Goal: Task Accomplishment & Management: Complete application form

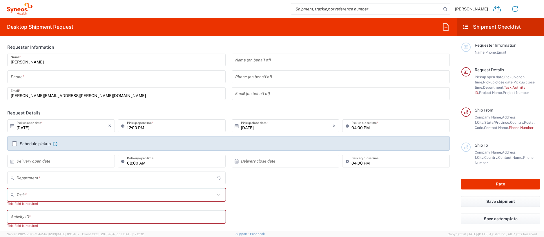
type input "[US_STATE]"
type input "[GEOGRAPHIC_DATA]"
type input "4510"
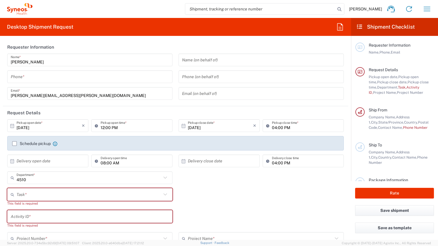
type input "Syneos Health, LLC-[GEOGRAPHIC_DATA] [GEOGRAPHIC_DATA] [GEOGRAPHIC_DATA]"
click at [426, 8] on icon "button" at bounding box center [426, 8] width 9 height 9
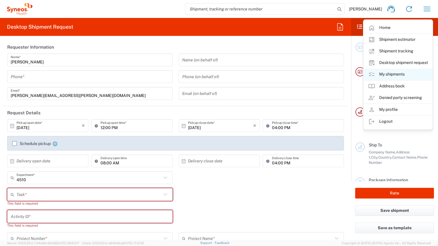
click at [396, 72] on link "My shipments" at bounding box center [398, 75] width 69 height 12
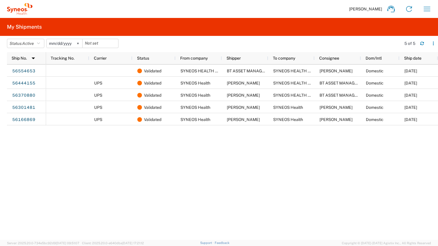
click at [81, 44] on svg-icon at bounding box center [78, 43] width 9 height 9
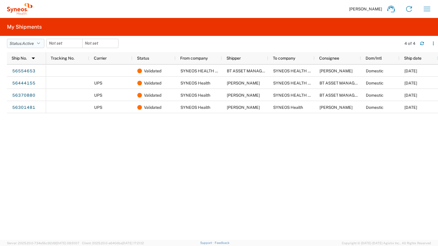
click at [40, 44] on icon "button" at bounding box center [38, 43] width 3 height 4
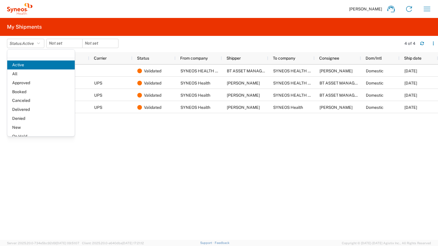
click at [35, 74] on span "All" at bounding box center [41, 74] width 68 height 9
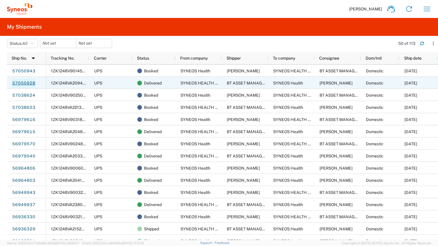
click at [28, 83] on link "57050928" at bounding box center [24, 83] width 24 height 9
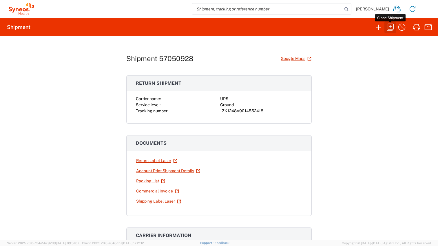
click at [388, 25] on icon "button" at bounding box center [390, 27] width 9 height 9
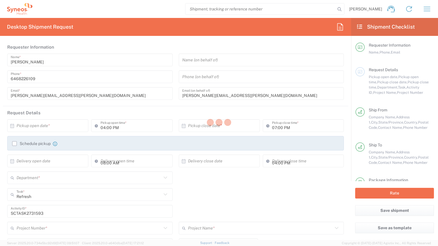
type input "Customer Ref"
type input "[US_STATE]"
type input "Large Box"
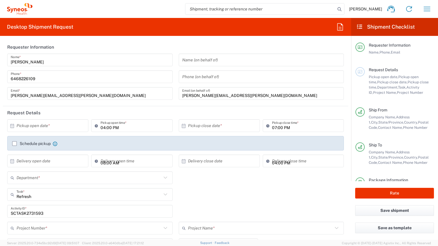
type input "USD"
type input "4510 DEPARTMENTAL EXPENSE"
type input "Ground"
type input "4510 DEPARTMENTAL EXPENSE"
type input "4510"
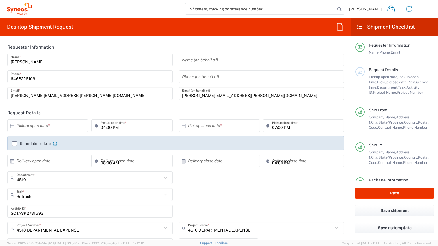
click at [22, 127] on input "text" at bounding box center [49, 126] width 65 height 10
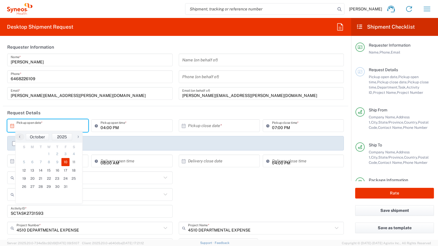
click at [65, 162] on span "10" at bounding box center [65, 162] width 8 height 8
type input "[DATE]"
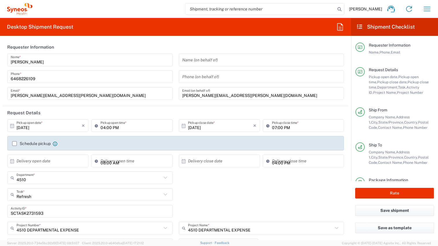
click at [182, 191] on div "Refresh Task * Refresh Break/Fix Inventory Transfer New Hire Other" at bounding box center [175, 196] width 343 height 17
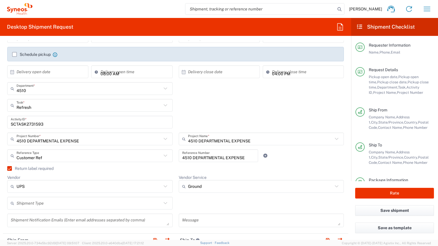
scroll to position [91, 0]
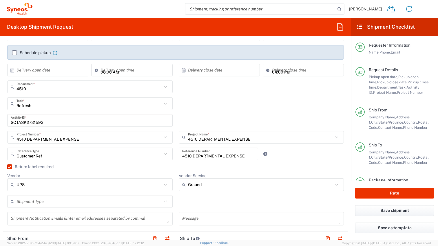
click at [28, 123] on input "SCTASK2731593" at bounding box center [90, 121] width 159 height 10
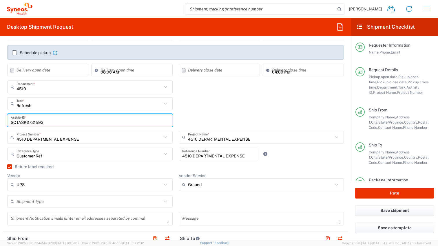
click at [28, 123] on input "SCTASK2731593" at bounding box center [90, 121] width 159 height 10
paste input "4"
type input "SCTASK2731594"
click at [176, 164] on div "4510 DEPARTMENTAL EXPENSE Reference Number" at bounding box center [219, 156] width 86 height 17
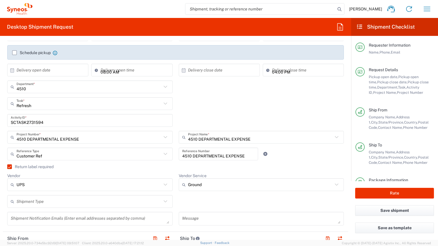
scroll to position [121, 0]
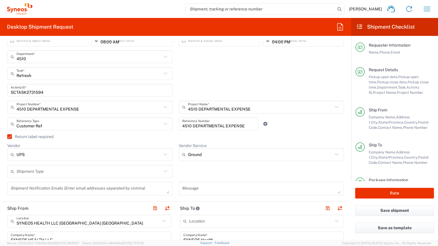
click at [9, 136] on label "Return label required" at bounding box center [30, 136] width 46 height 5
click at [7, 137] on input "Return label required" at bounding box center [7, 137] width 0 height 0
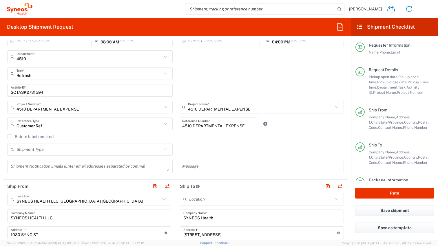
click at [9, 136] on label "Return label required" at bounding box center [30, 136] width 46 height 5
click at [10, 137] on input "Return label required" at bounding box center [10, 137] width 0 height 0
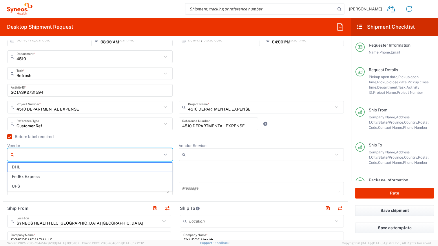
click at [152, 157] on input "Vendor" at bounding box center [89, 154] width 145 height 9
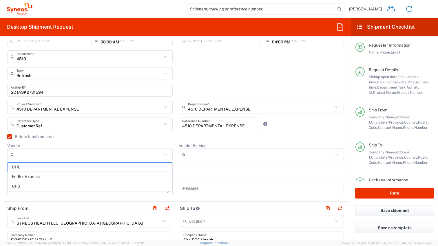
click at [135, 185] on span "UPS" at bounding box center [90, 186] width 164 height 9
type input "UPS"
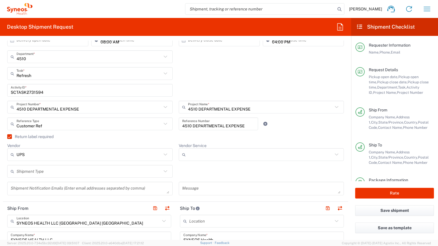
click at [202, 153] on input "Vendor Service" at bounding box center [260, 154] width 145 height 9
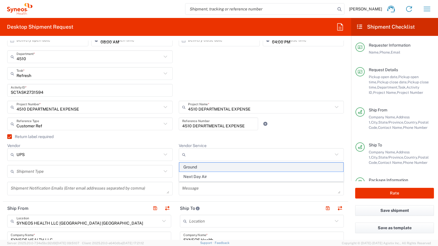
click at [201, 167] on span "Ground" at bounding box center [261, 167] width 164 height 9
type input "Ground"
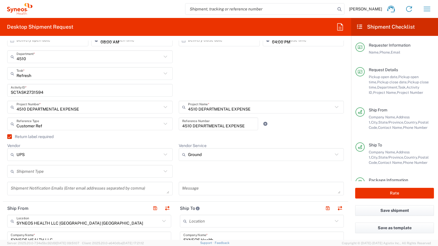
click at [164, 172] on icon at bounding box center [166, 172] width 8 height 8
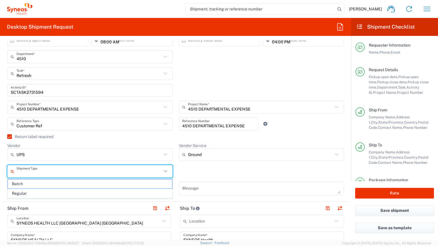
click at [123, 194] on span "Regular" at bounding box center [90, 193] width 164 height 9
type input "Regular"
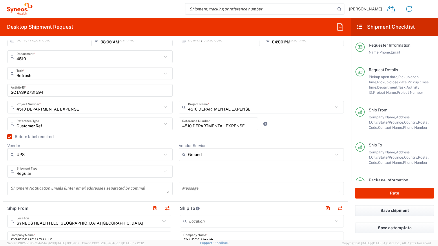
click at [176, 179] on div "Regular Shipment Type Batch Regular" at bounding box center [175, 173] width 343 height 17
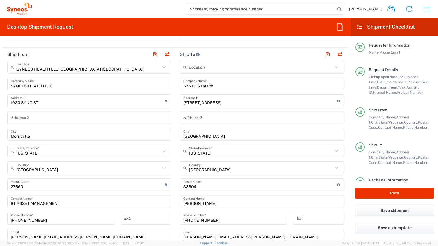
scroll to position [276, 0]
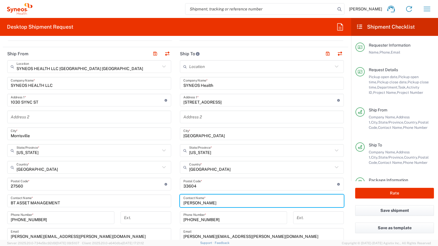
drag, startPoint x: 214, startPoint y: 203, endPoint x: 178, endPoint y: 202, distance: 35.9
click at [178, 202] on main "Location [PERSON_NAME] LLC-[GEOGRAPHIC_DATA] [GEOGRAPHIC_DATA] [GEOGRAPHIC_DATA…" at bounding box center [262, 181] width 173 height 243
paste input "[PERSON_NAME]"
type input "[PERSON_NAME]"
click at [174, 195] on main "SYNEOS HEALTH LLC [GEOGRAPHIC_DATA] [GEOGRAPHIC_DATA] Location SYNEOS HEALTH LL…" at bounding box center [89, 173] width 173 height 227
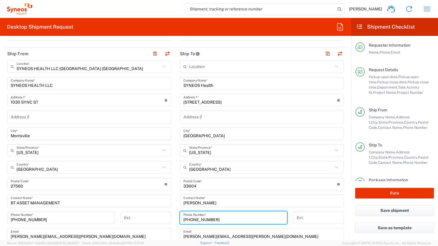
drag, startPoint x: 215, startPoint y: 219, endPoint x: 173, endPoint y: 219, distance: 42.0
click at [173, 219] on div "Ship From SYNEOS HEALTH LLC [GEOGRAPHIC_DATA] [GEOGRAPHIC_DATA] Location SYNEOS…" at bounding box center [175, 176] width 345 height 259
paste input "[PHONE_NUMBER]"
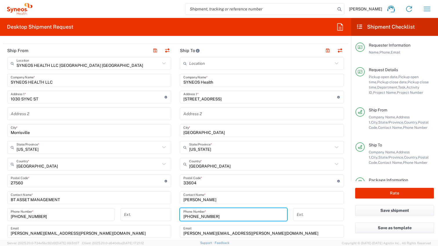
scroll to position [278, 0]
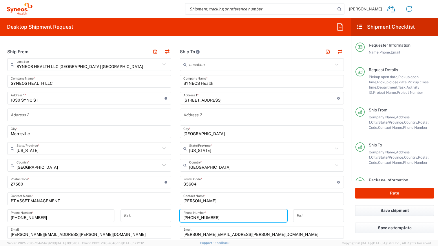
click at [191, 217] on input "[PHONE_NUMBER]" at bounding box center [233, 216] width 100 height 10
type input "[PHONE_NUMBER]"
drag, startPoint x: 178, startPoint y: 214, endPoint x: 174, endPoint y: 214, distance: 4.1
click at [177, 214] on div "[PHONE_NUMBER] Phone Number *" at bounding box center [233, 218] width 113 height 17
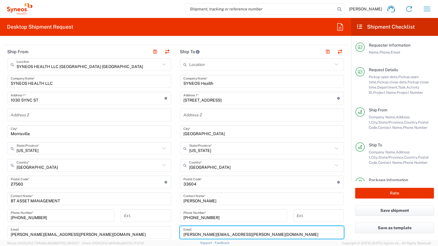
scroll to position [282, 0]
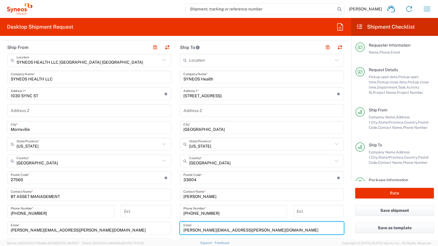
drag, startPoint x: 248, startPoint y: 235, endPoint x: 174, endPoint y: 232, distance: 73.9
click at [174, 232] on div "Ship From SYNEOS HEALTH LLC [GEOGRAPHIC_DATA] [GEOGRAPHIC_DATA] Location SYNEOS…" at bounding box center [175, 170] width 345 height 259
paste input "[PERSON_NAME].dernik"
type input "[PERSON_NAME][EMAIL_ADDRESS][DOMAIN_NAME]"
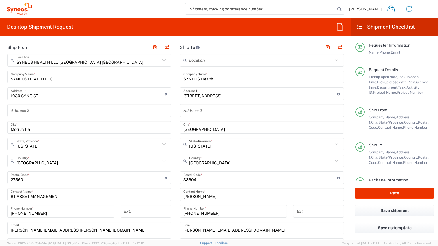
click at [173, 224] on main "SYNEOS HEALTH LLC [GEOGRAPHIC_DATA] [GEOGRAPHIC_DATA] Location SYNEOS HEALTH LL…" at bounding box center [89, 167] width 173 height 227
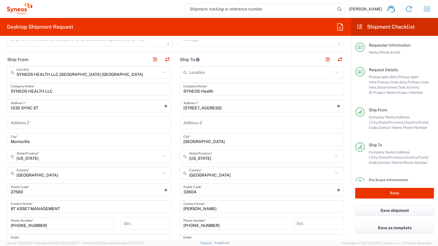
scroll to position [264, 0]
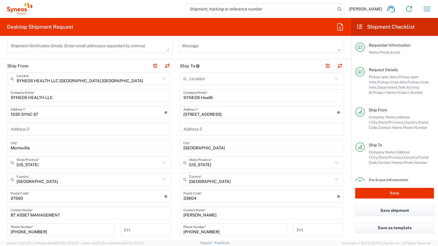
click at [188, 198] on input "undefined" at bounding box center [260, 197] width 154 height 10
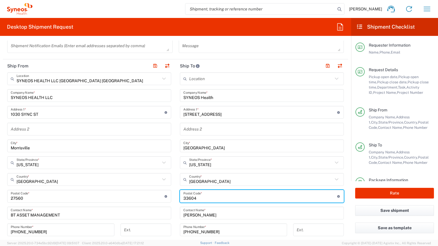
click at [188, 198] on input "undefined" at bounding box center [260, 197] width 154 height 10
paste input "46304"
type input "46304"
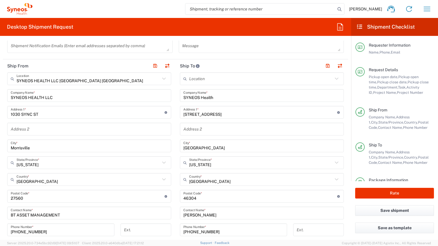
click at [175, 182] on main "SYNEOS HEALTH LLC [GEOGRAPHIC_DATA] [GEOGRAPHIC_DATA] Location SYNEOS HEALTH LL…" at bounding box center [89, 185] width 173 height 227
click at [191, 149] on input "[GEOGRAPHIC_DATA]" at bounding box center [261, 146] width 157 height 10
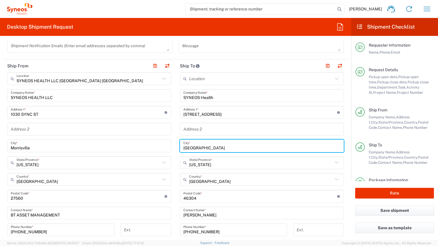
paste input "Chesterton"
type input "Chesterton"
click at [224, 165] on input "text" at bounding box center [261, 163] width 144 height 10
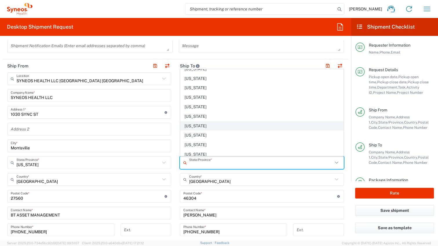
scroll to position [111, 0]
click at [227, 125] on span "[US_STATE]" at bounding box center [262, 124] width 163 height 9
type input "[US_STATE]"
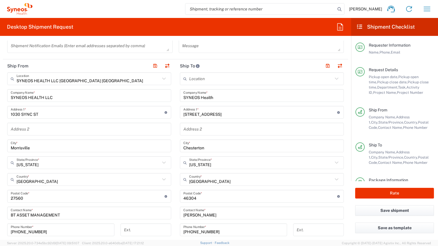
click at [183, 114] on div "[STREET_ADDRESS][GEOGRAPHIC_DATA] 1 * For cross streets use street names with '…" at bounding box center [262, 112] width 164 height 13
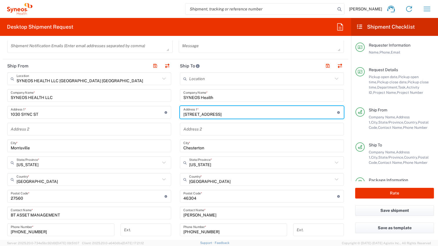
drag, startPoint x: 183, startPoint y: 114, endPoint x: 235, endPoint y: 113, distance: 51.3
click at [235, 113] on input "[STREET_ADDRESS]" at bounding box center [260, 113] width 154 height 10
paste input "[STREET_ADDRESS][PERSON_NAME]"
type input "[STREET_ADDRESS][PERSON_NAME]"
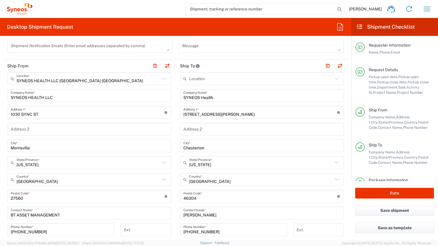
click at [173, 123] on main "SYNEOS HEALTH LLC [GEOGRAPHIC_DATA] [GEOGRAPHIC_DATA] Location SYNEOS HEALTH LL…" at bounding box center [89, 185] width 173 height 227
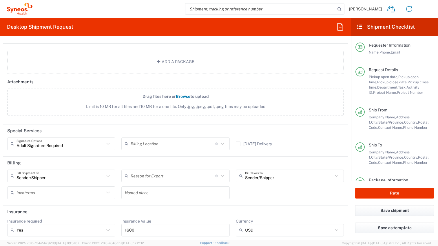
scroll to position [733, 0]
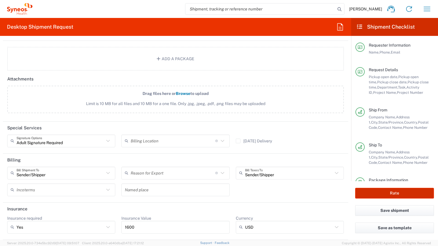
click at [397, 192] on button "Rate" at bounding box center [394, 193] width 79 height 11
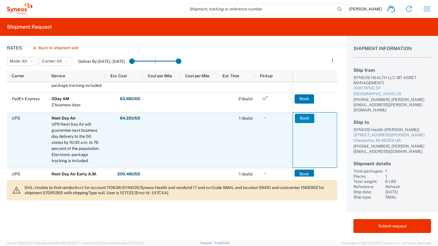
click at [305, 119] on button "Book" at bounding box center [304, 118] width 19 height 9
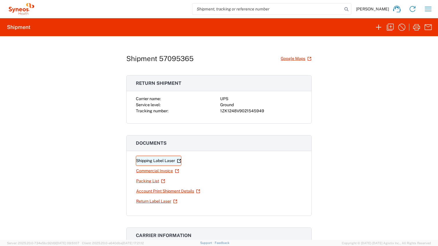
click at [152, 161] on link "Shipping Label Laser" at bounding box center [158, 161] width 45 height 10
click at [154, 202] on link "Return Label Laser" at bounding box center [157, 201] width 42 height 10
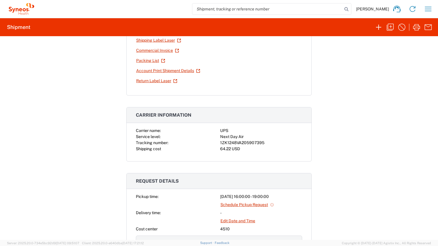
scroll to position [122, 0]
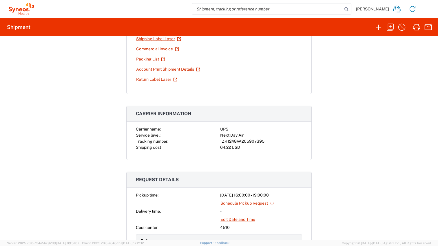
click at [255, 141] on div "1ZK1248VA205907395" at bounding box center [261, 142] width 82 height 6
copy div "1ZK1248VA205907395"
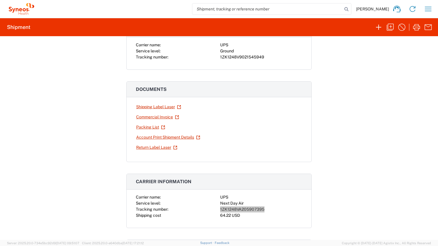
scroll to position [0, 0]
